Goal: Navigation & Orientation: Find specific page/section

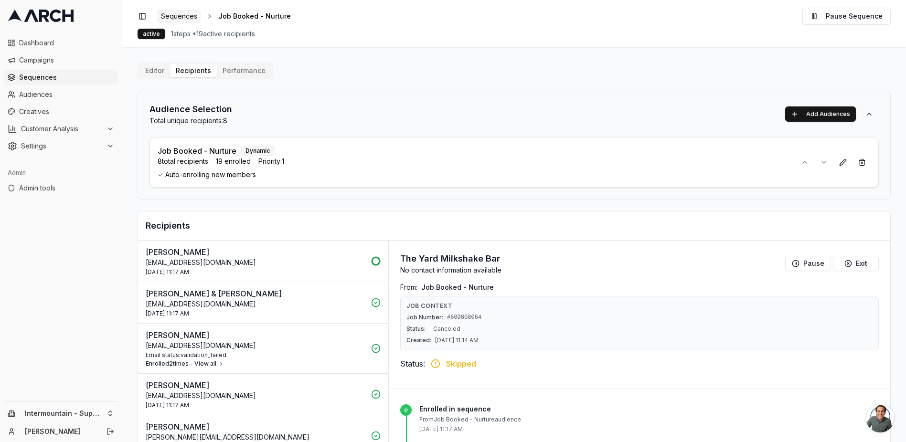
click at [181, 12] on span "Sequences" at bounding box center [179, 16] width 36 height 10
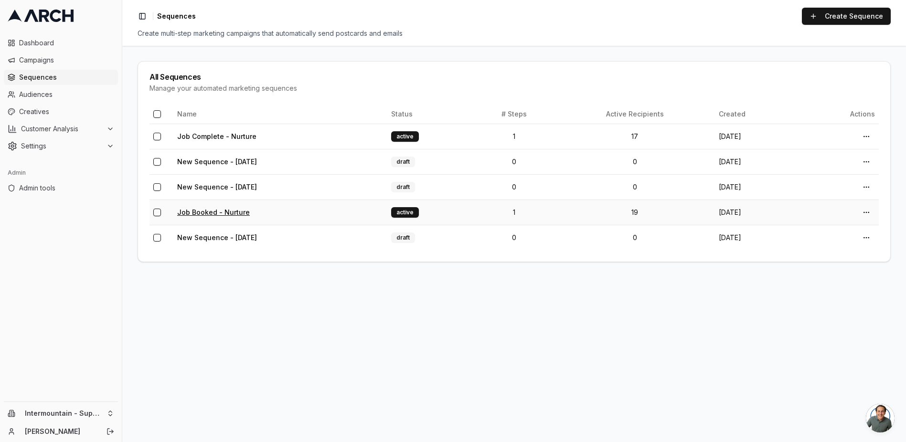
click at [225, 211] on link "Job Booked - Nurture" at bounding box center [213, 212] width 73 height 8
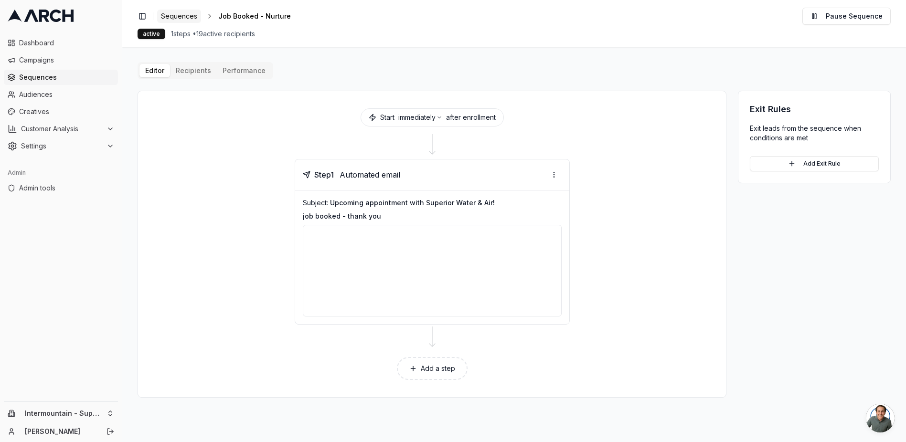
click at [193, 18] on span "Sequences" at bounding box center [179, 16] width 36 height 10
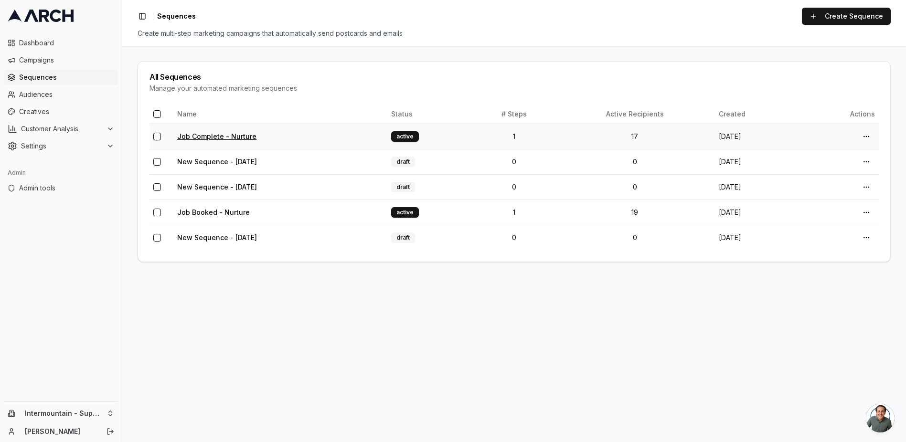
click at [233, 136] on link "Job Complete - Nurture" at bounding box center [216, 136] width 79 height 8
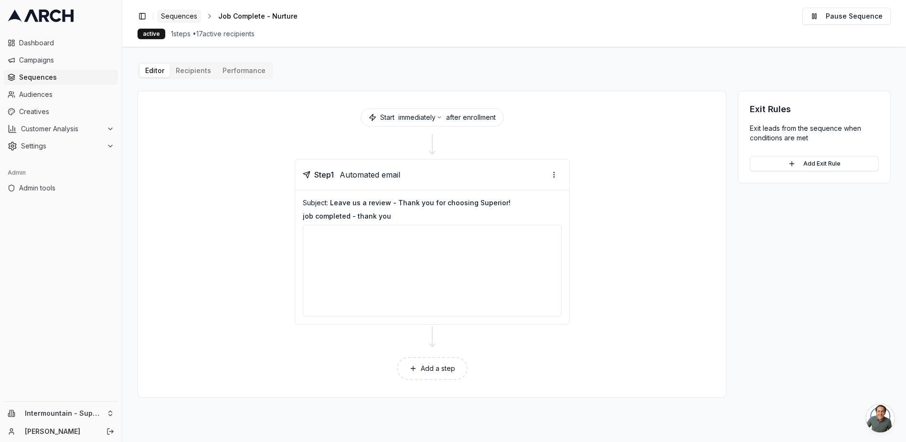
click at [181, 14] on span "Sequences" at bounding box center [179, 16] width 36 height 10
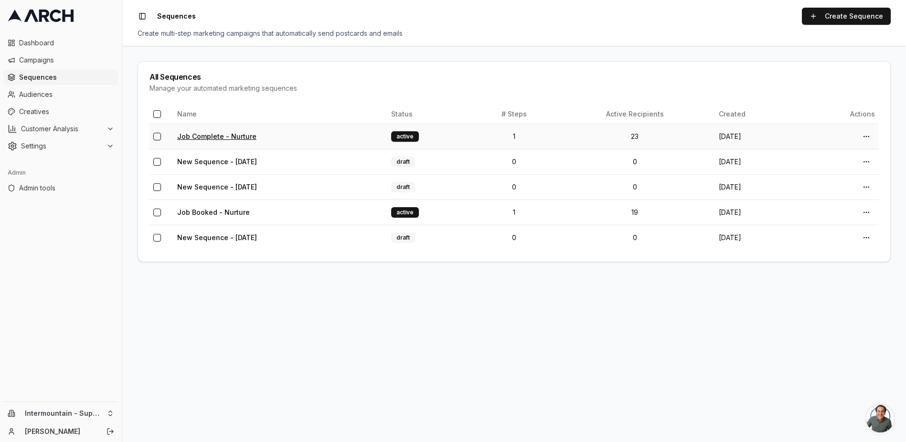
click at [200, 135] on link "Job Complete - Nurture" at bounding box center [216, 136] width 79 height 8
click at [209, 211] on link "Job Booked - Nurture" at bounding box center [213, 212] width 73 height 8
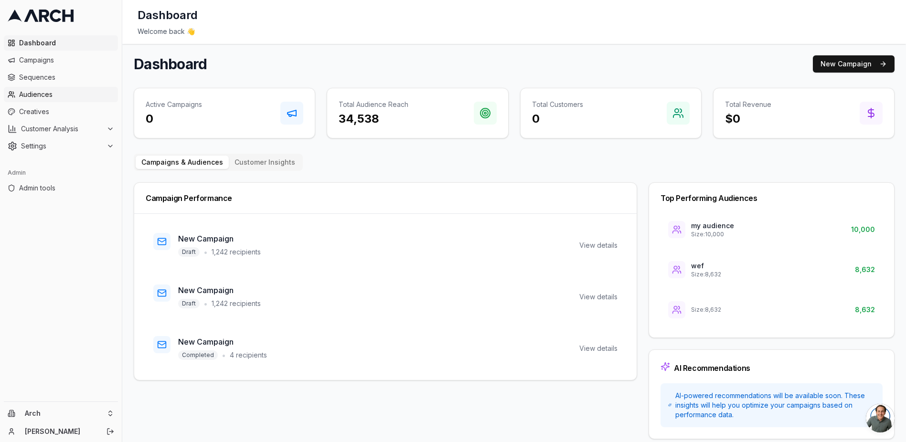
click at [61, 96] on span "Audiences" at bounding box center [66, 95] width 95 height 10
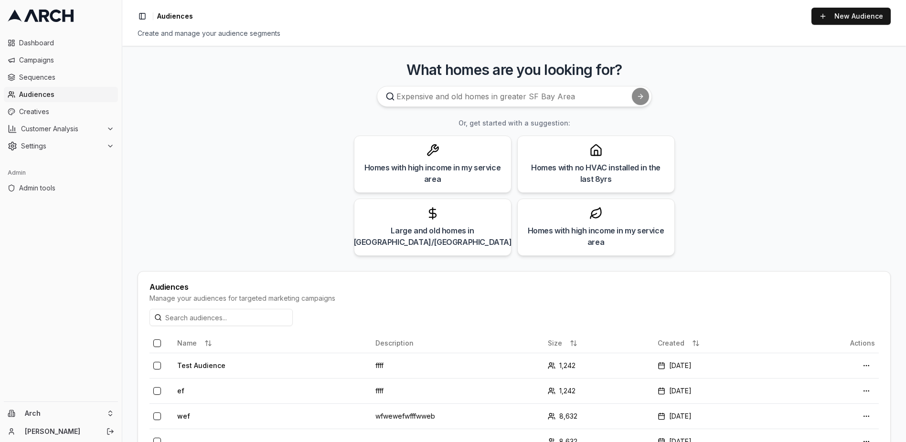
scroll to position [140, 0]
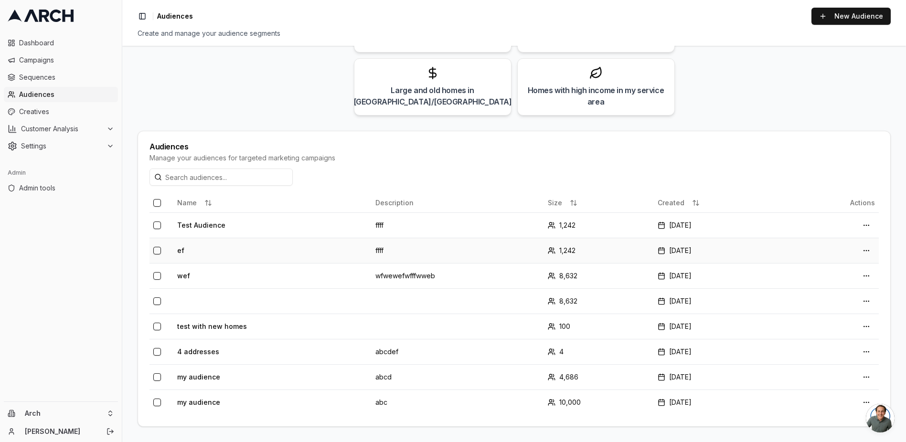
click at [191, 251] on td "ef" at bounding box center [272, 250] width 198 height 25
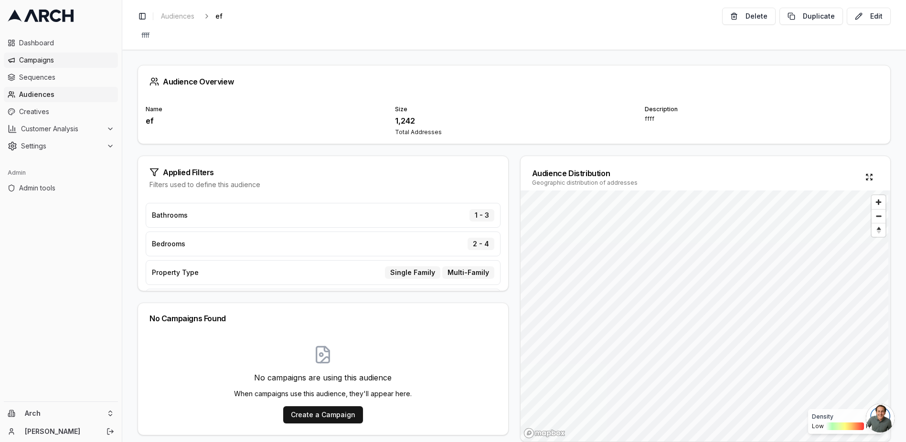
click at [62, 61] on span "Campaigns" at bounding box center [66, 60] width 95 height 10
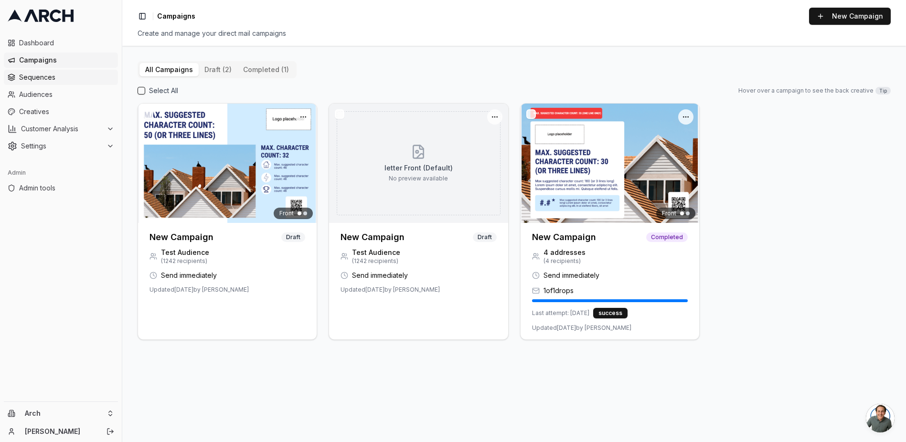
click at [60, 82] on span "Sequences" at bounding box center [66, 78] width 95 height 10
